Goal: Task Accomplishment & Management: Manage account settings

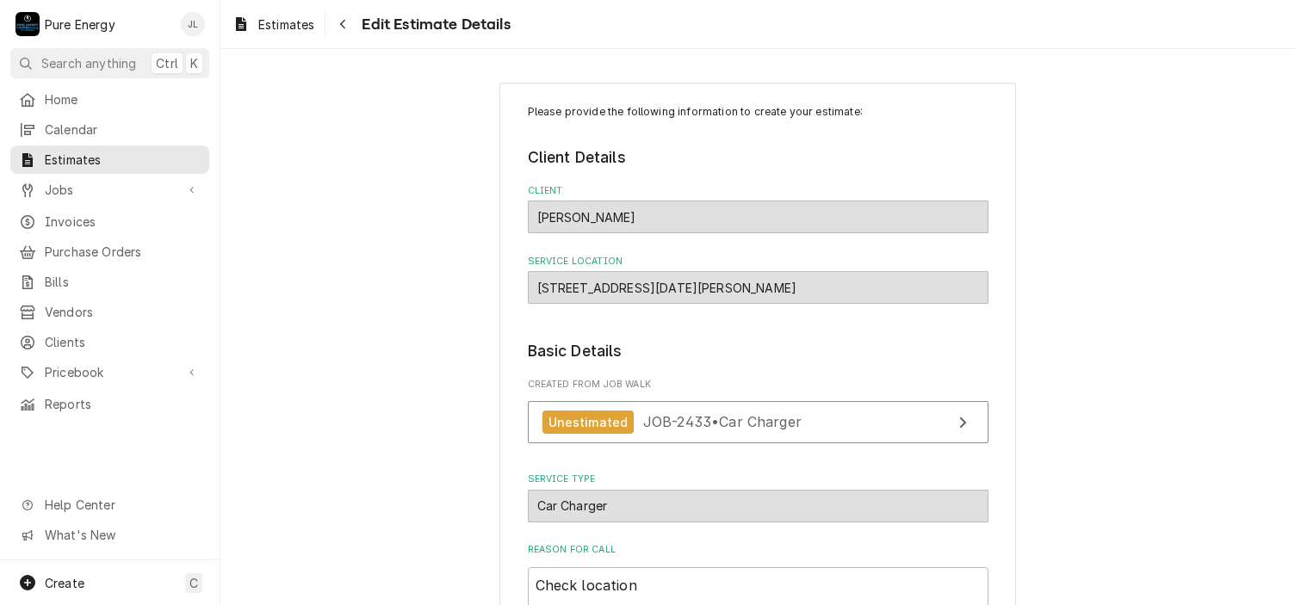
scroll to position [86, 0]
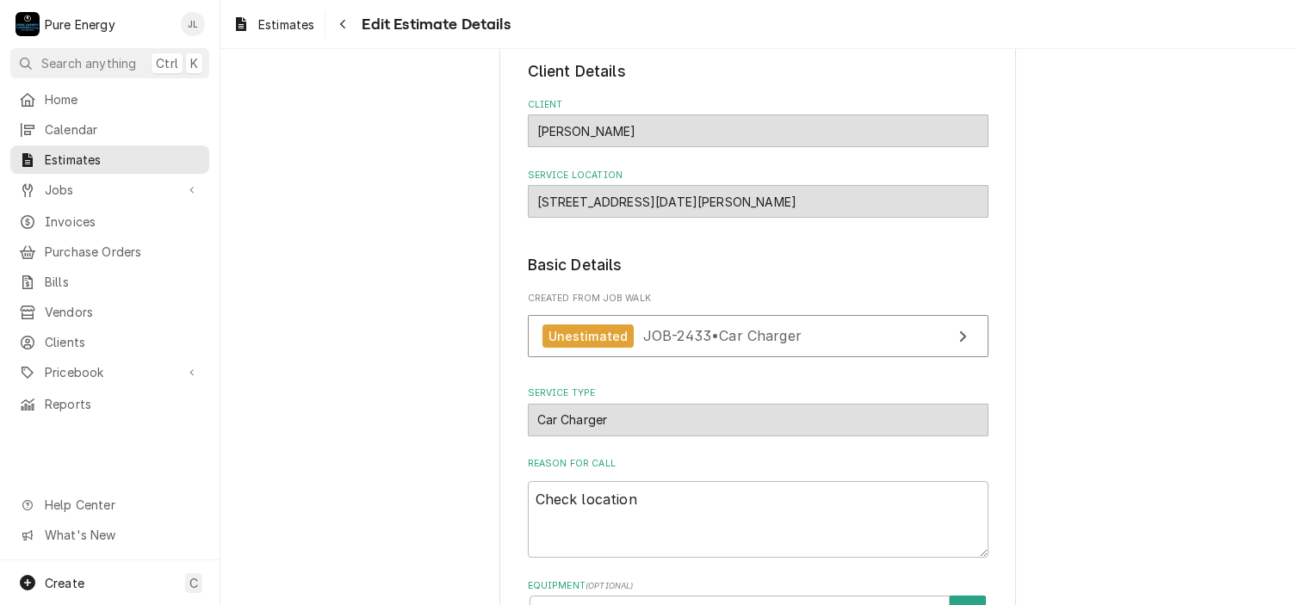
type textarea "x"
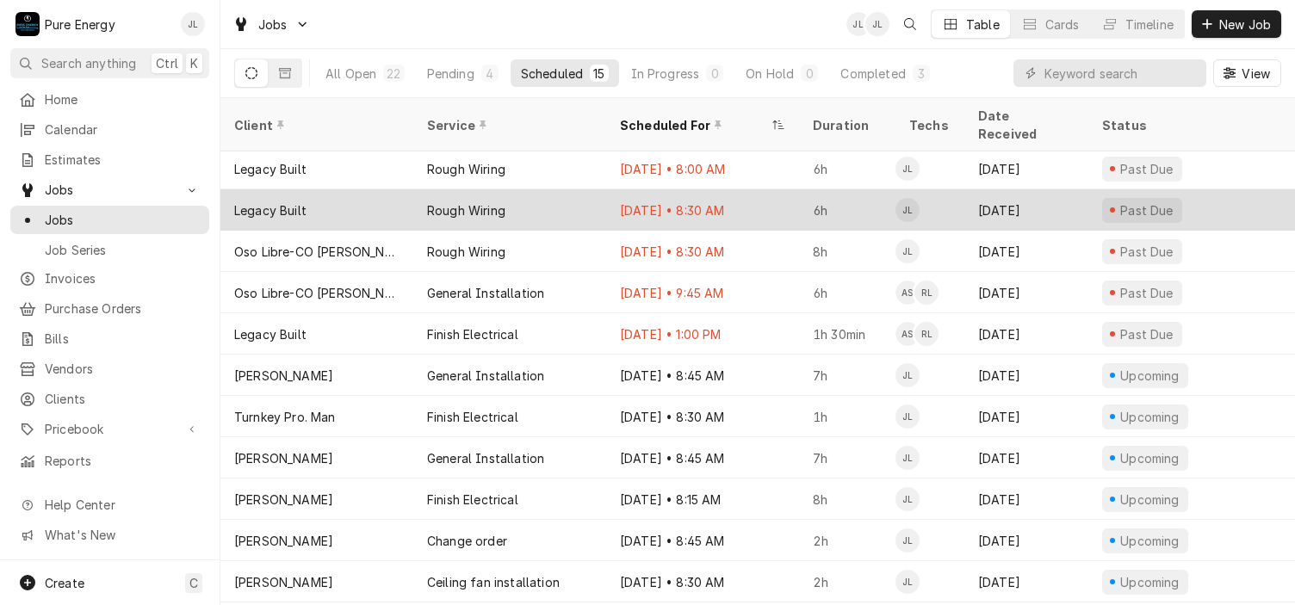
scroll to position [158, 0]
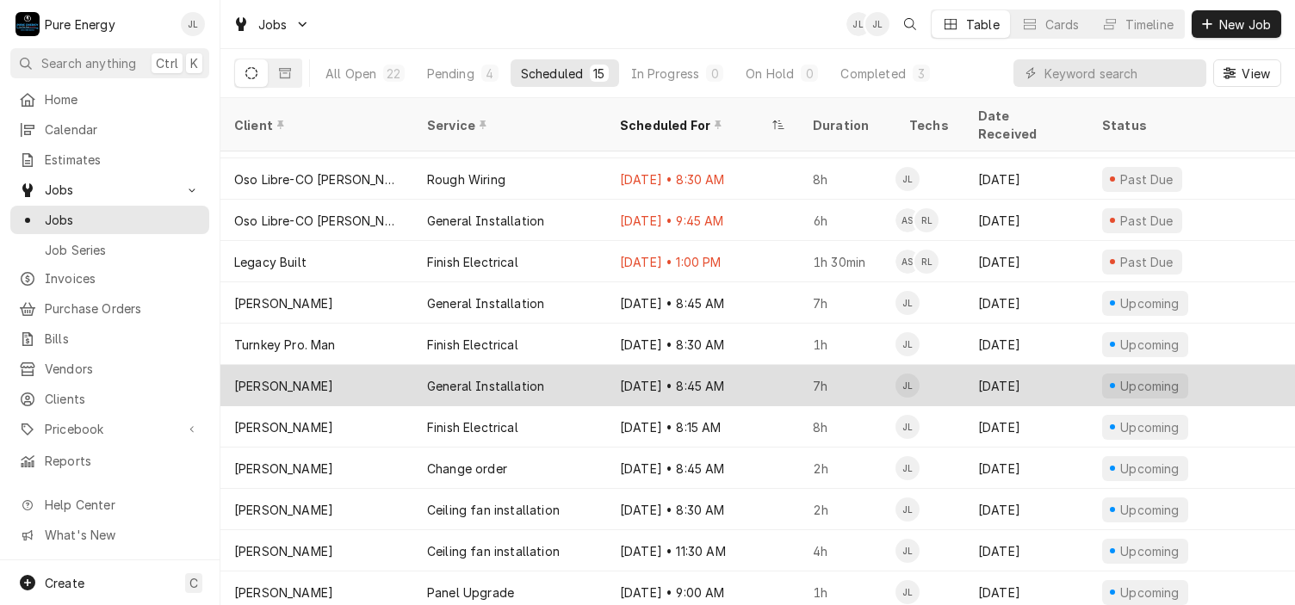
click at [757, 365] on div "Oct 1 • 8:45 AM" at bounding box center [702, 385] width 193 height 41
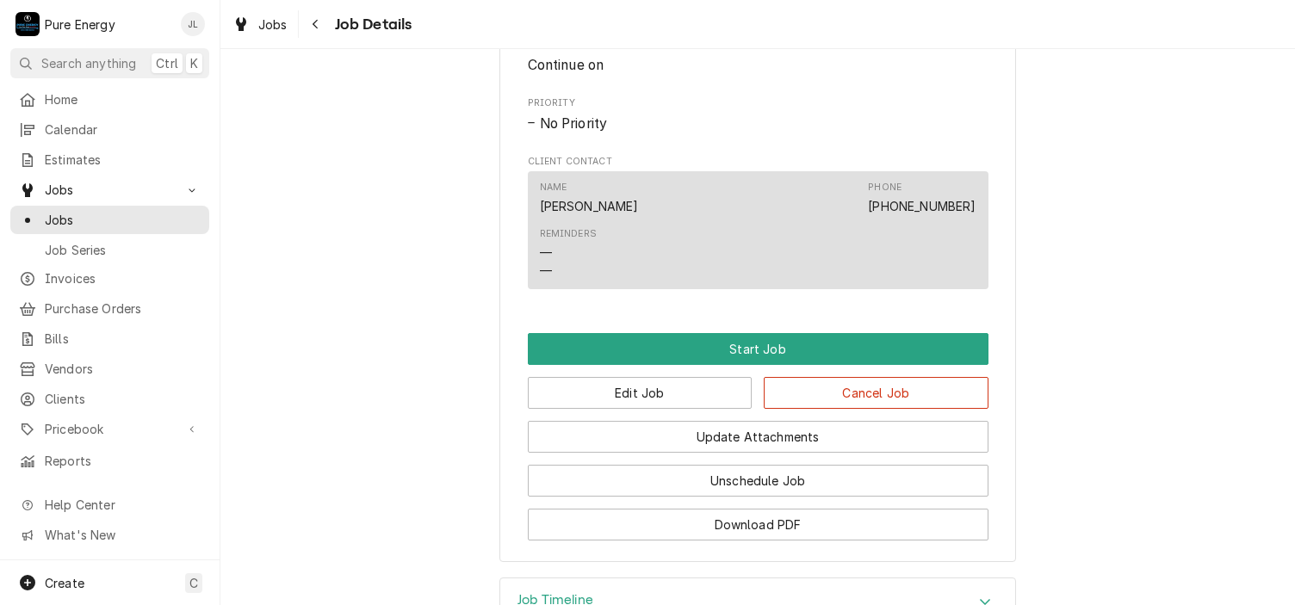
scroll to position [926, 0]
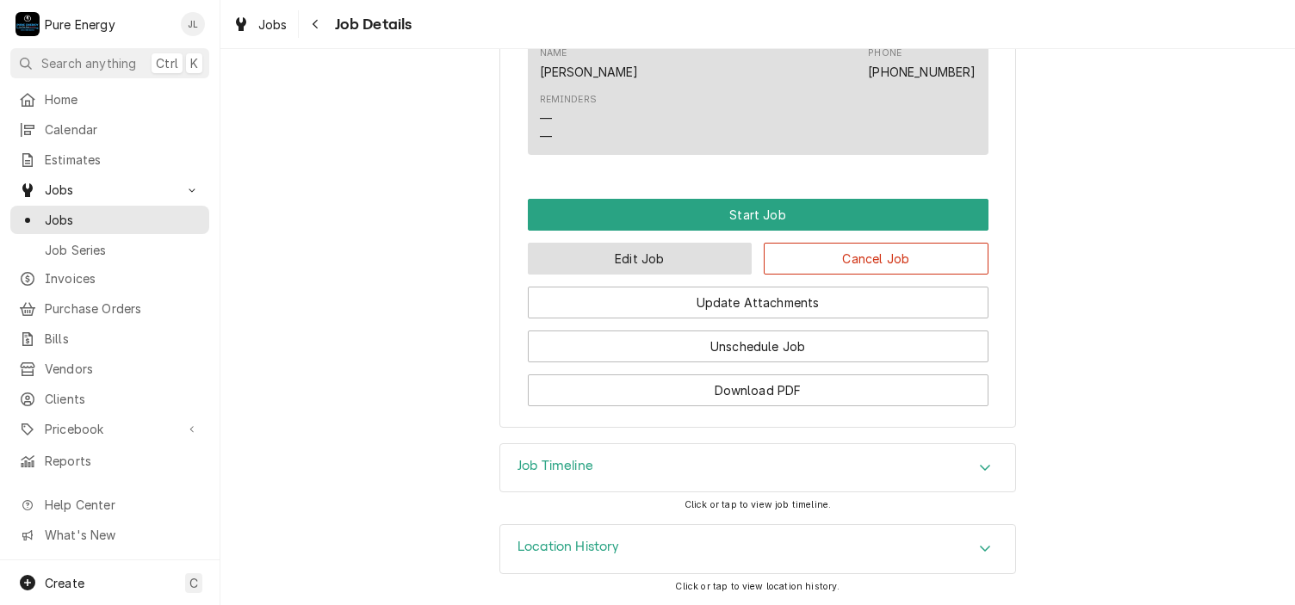
click at [686, 268] on button "Edit Job" at bounding box center [640, 259] width 225 height 32
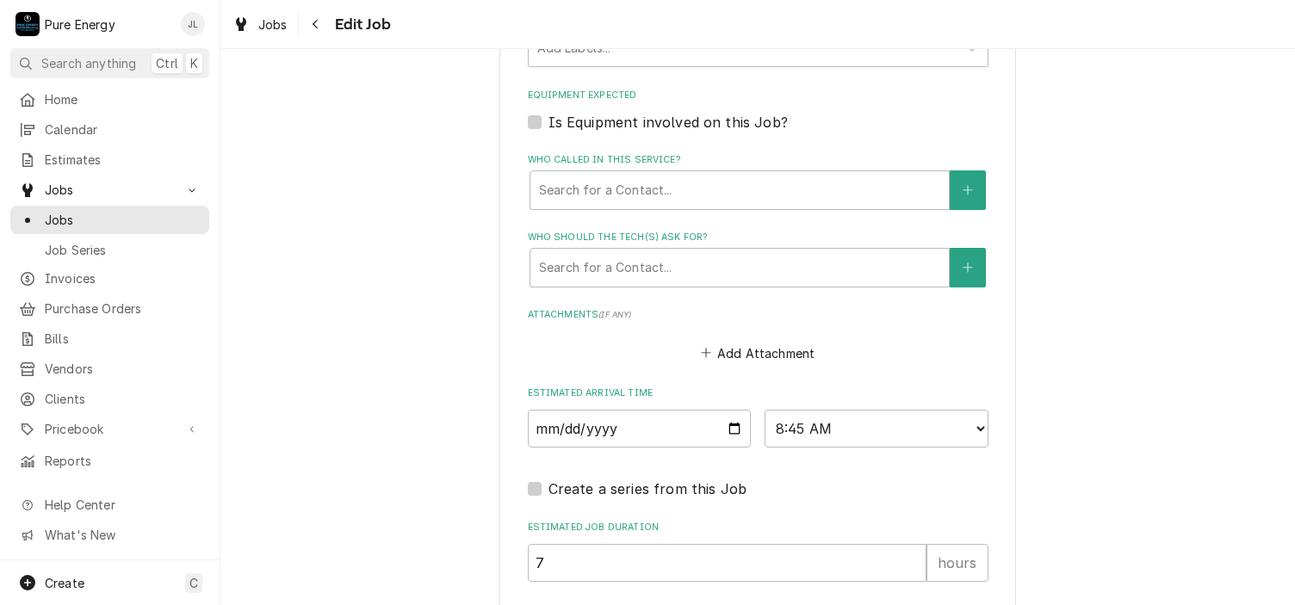
scroll to position [1188, 0]
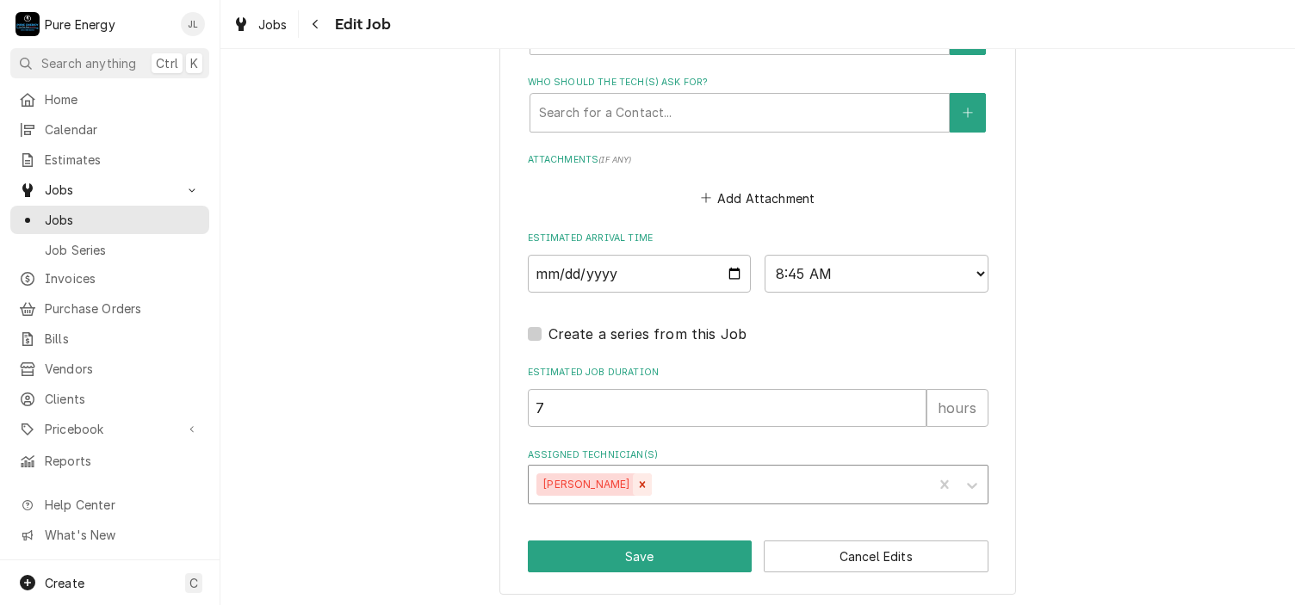
click at [648, 479] on icon "Remove James Linnenkamp" at bounding box center [642, 485] width 12 height 12
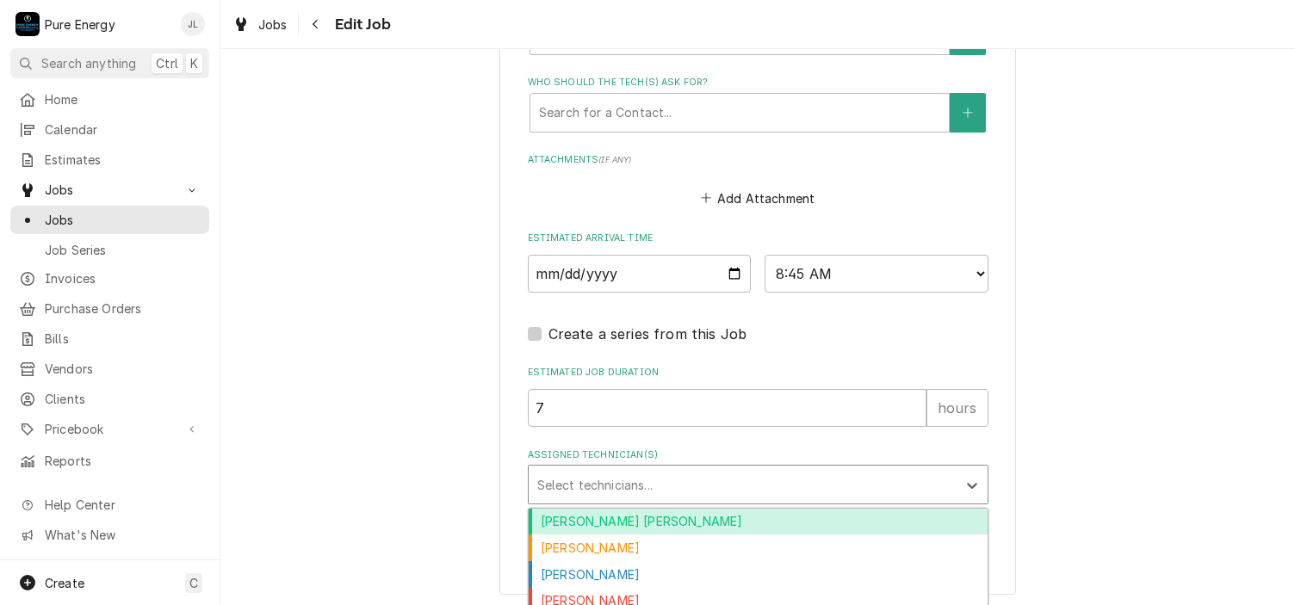
click at [647, 477] on div "Assigned Technician(s)" at bounding box center [742, 484] width 411 height 31
click at [636, 516] on div "Albert Hernandez Soto" at bounding box center [758, 522] width 459 height 27
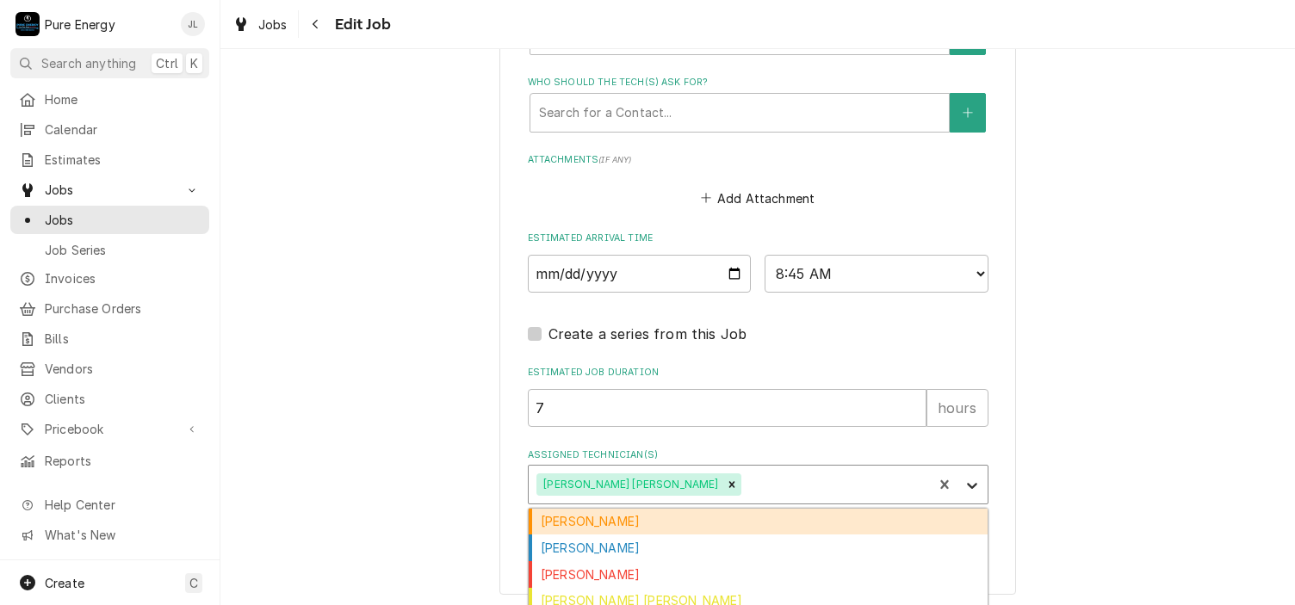
click at [963, 485] on icon "Assigned Technician(s)" at bounding box center [971, 485] width 17 height 17
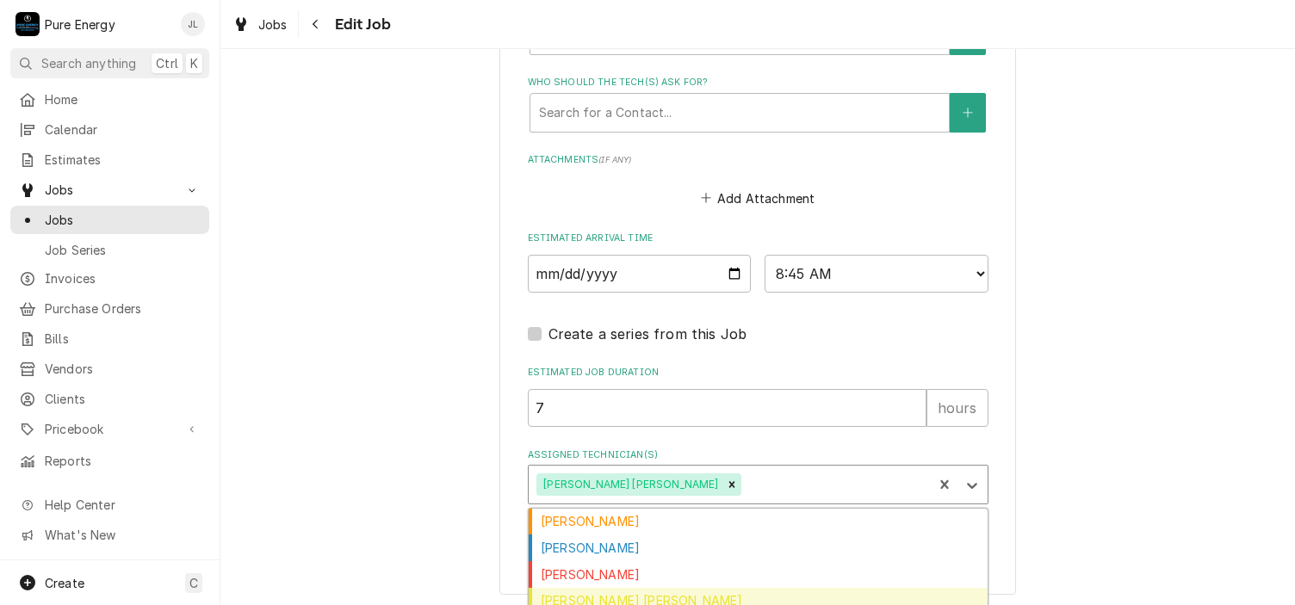
click at [716, 598] on div "Rodolfo Hernandez Lorenzo" at bounding box center [758, 601] width 459 height 27
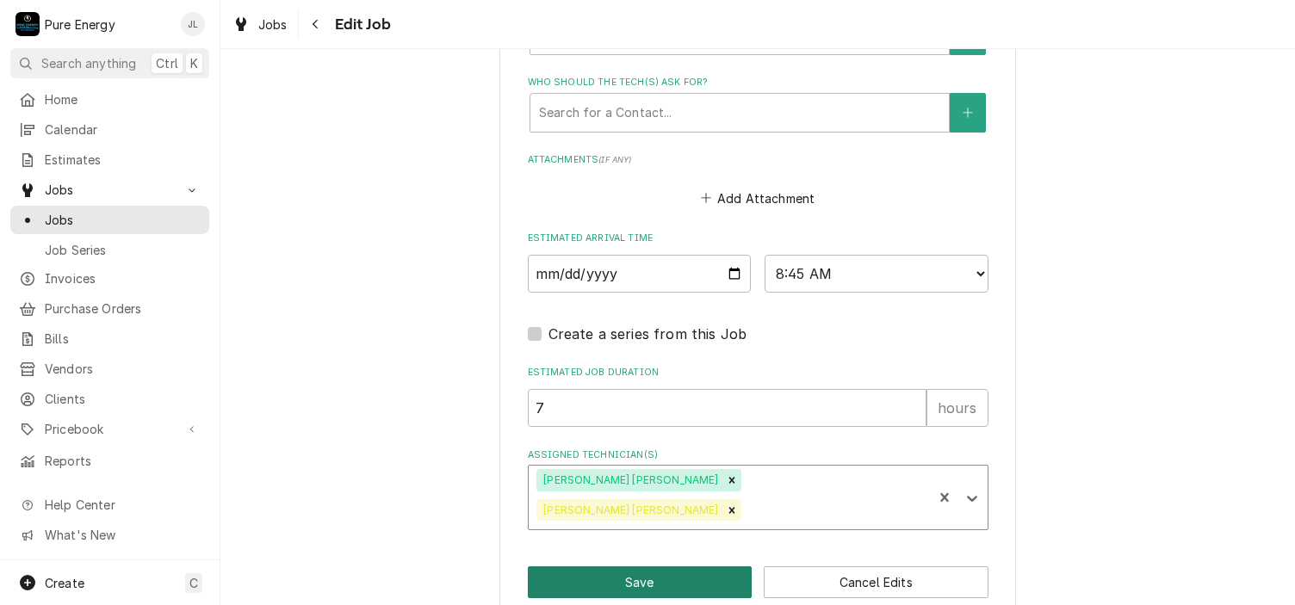
click at [694, 566] on button "Save" at bounding box center [640, 582] width 225 height 32
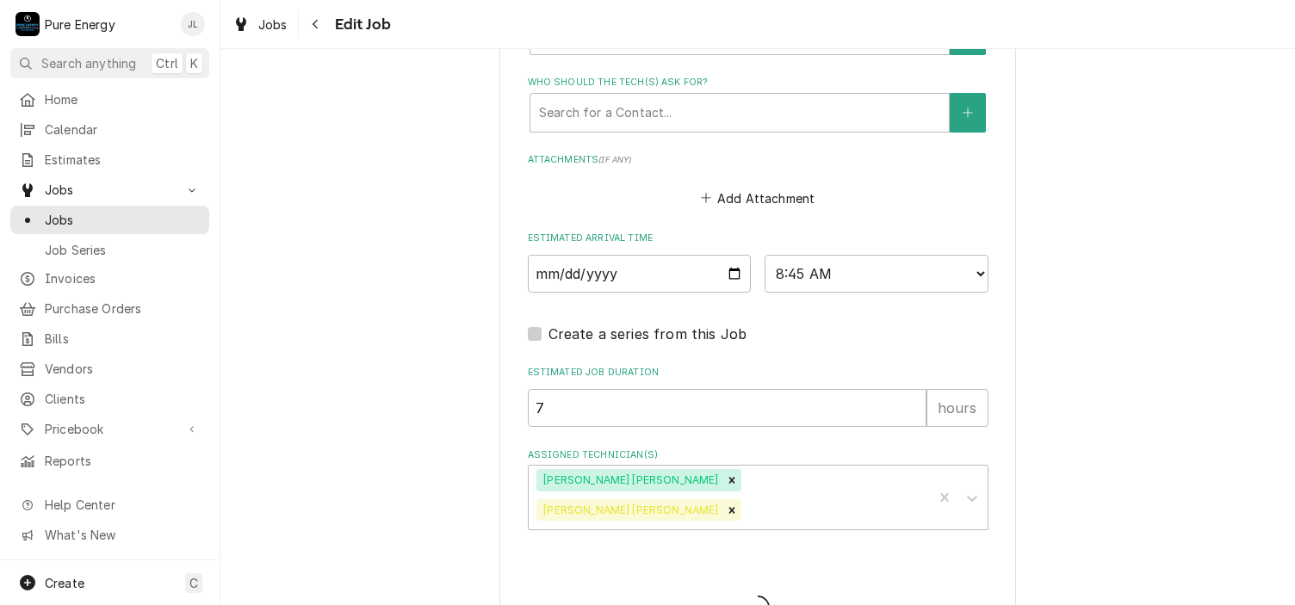
type textarea "x"
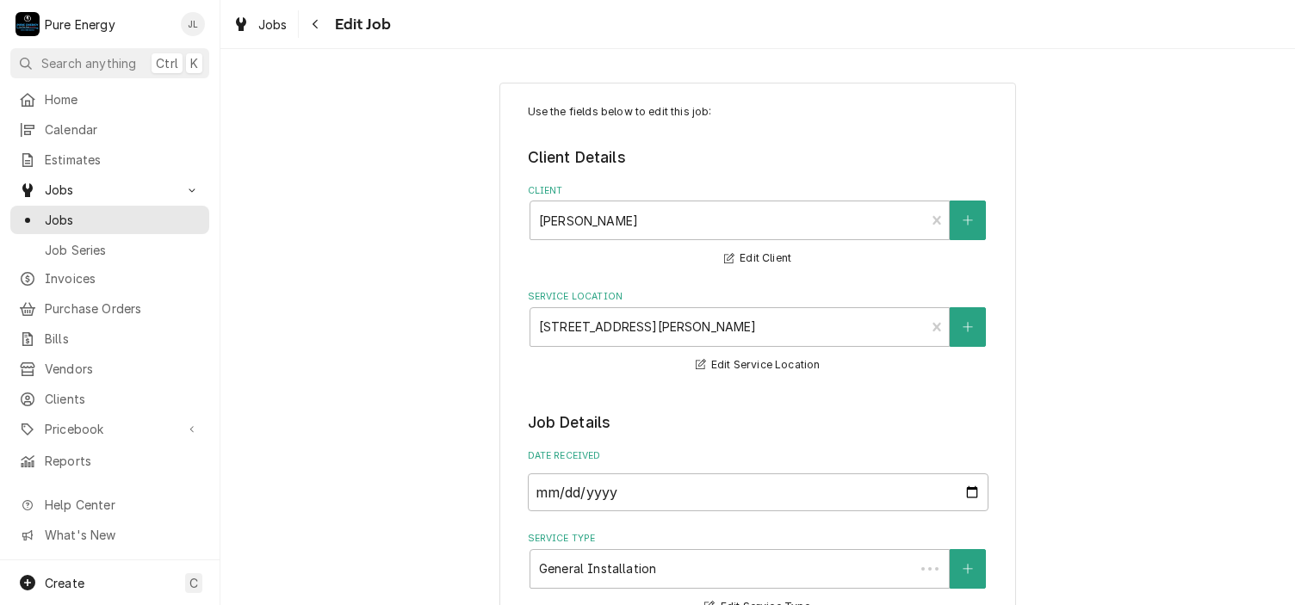
type textarea "x"
